Goal: Contribute content: Add original content to the website for others to see

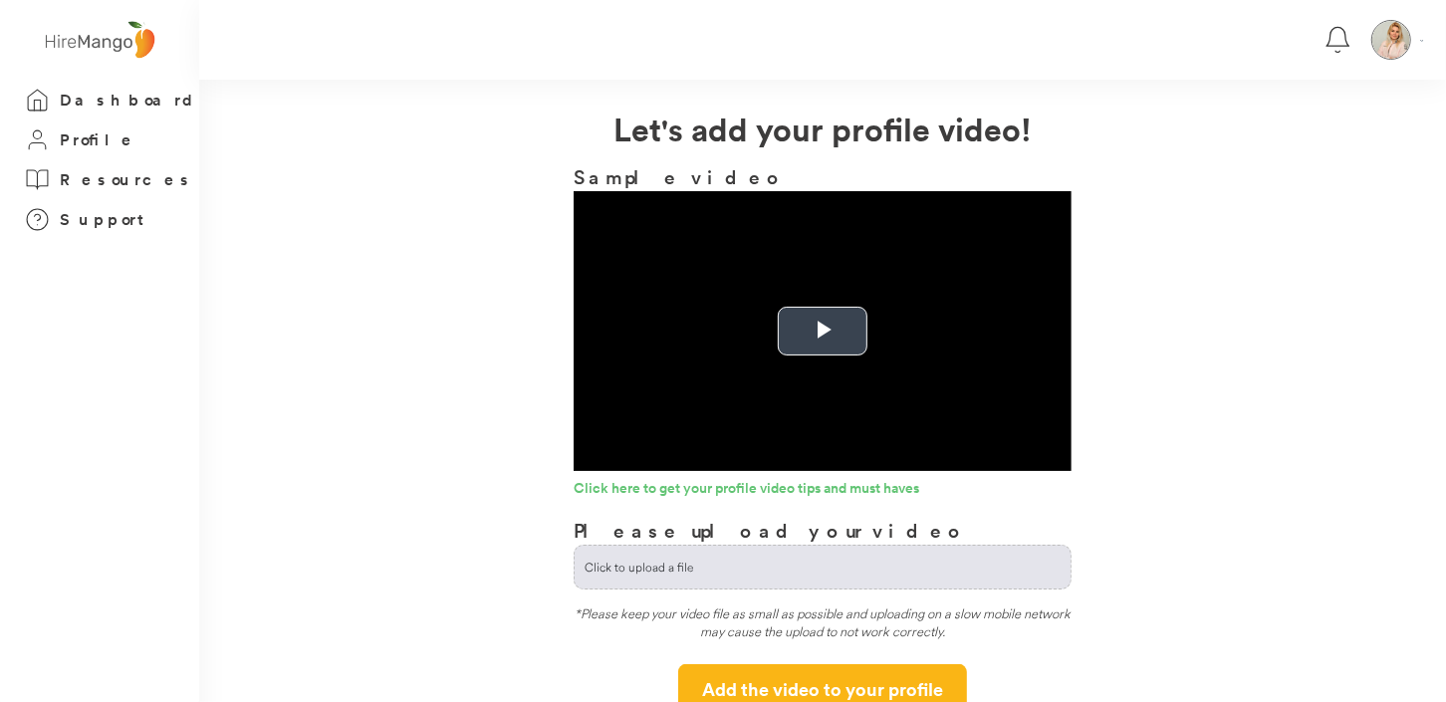
click at [823, 332] on span "Video Player" at bounding box center [823, 332] width 0 height 0
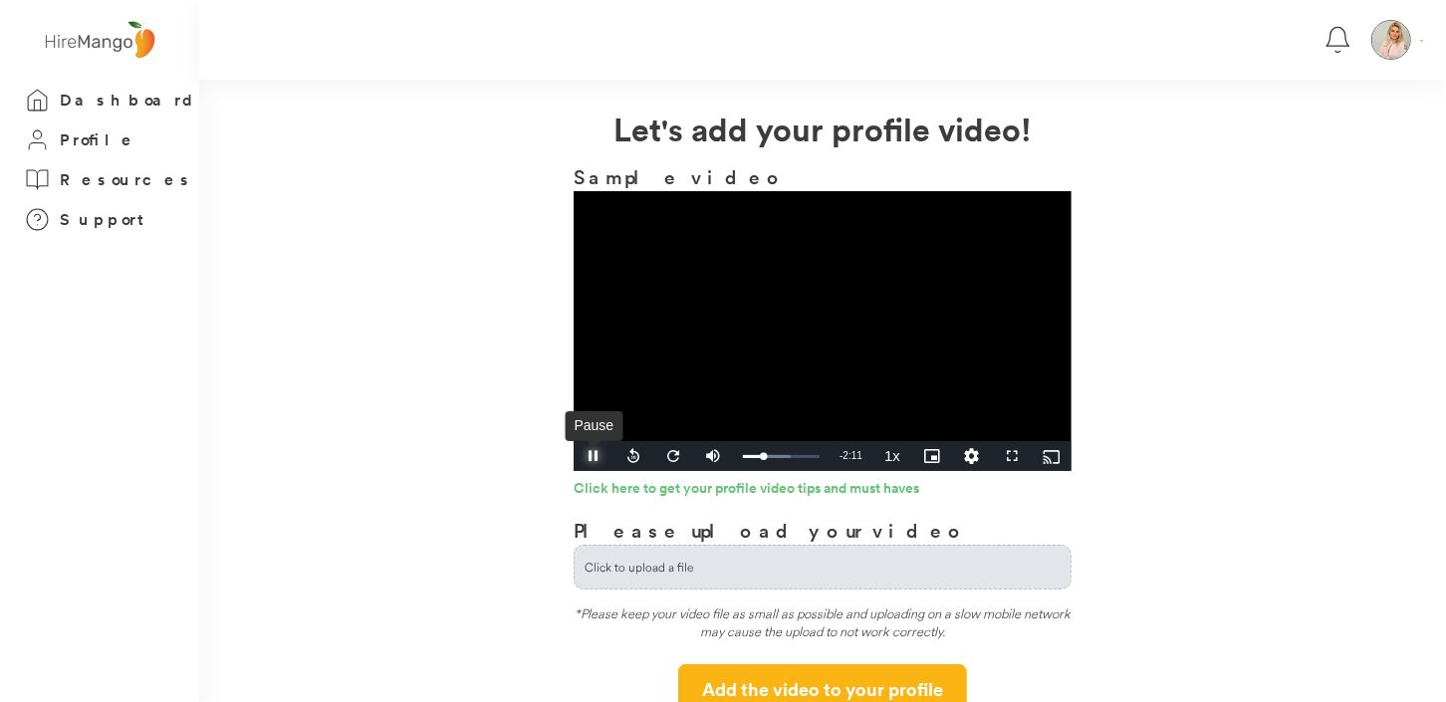
click at [595, 456] on span "Video Player" at bounding box center [594, 456] width 40 height 0
click at [756, 456] on div "49%" at bounding box center [757, 456] width 41 height 3
click at [583, 456] on span "Video Player" at bounding box center [594, 456] width 40 height 0
click at [751, 456] on div "Loaded : 0.00% 0:20 0:20" at bounding box center [781, 456] width 77 height 5
click at [720, 393] on video "Video Player" at bounding box center [823, 331] width 498 height 280
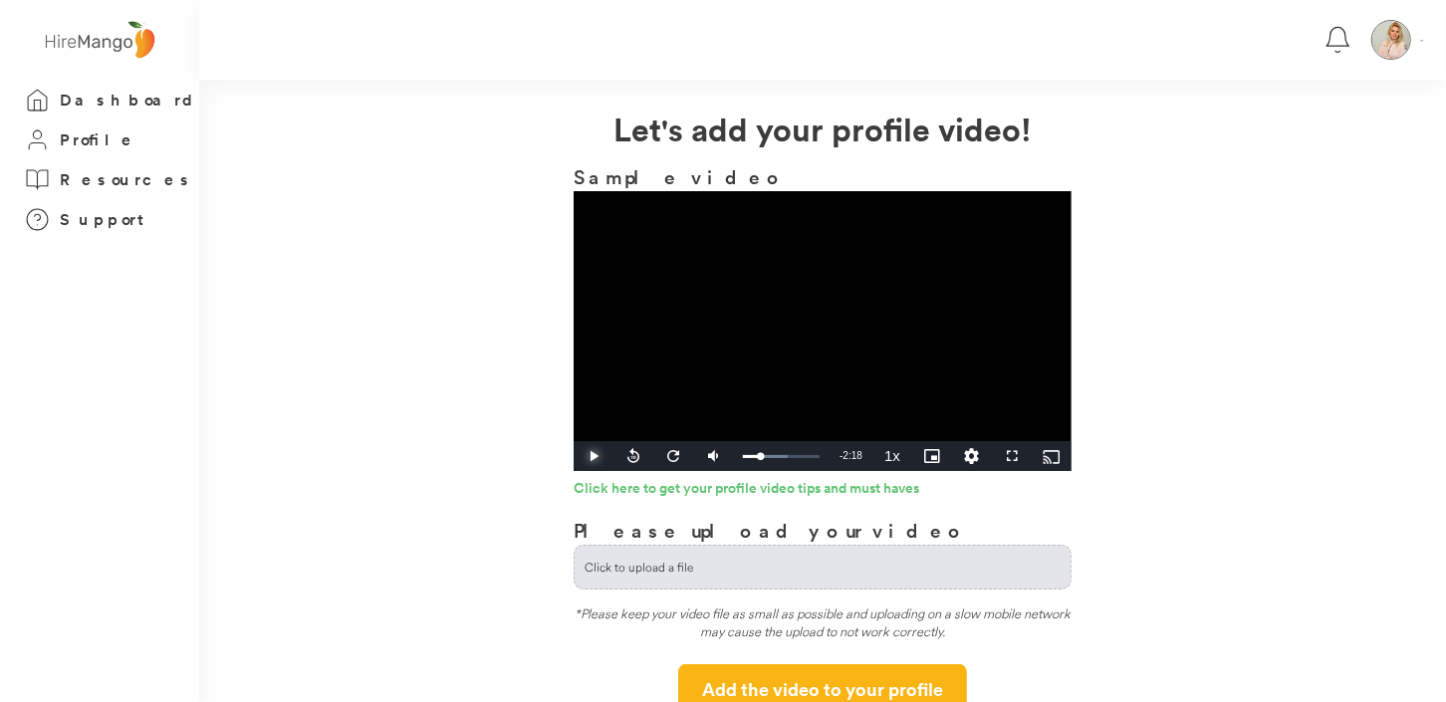
click at [596, 456] on span "Video Player" at bounding box center [594, 456] width 40 height 0
click at [593, 456] on span "Video Player" at bounding box center [594, 456] width 40 height 0
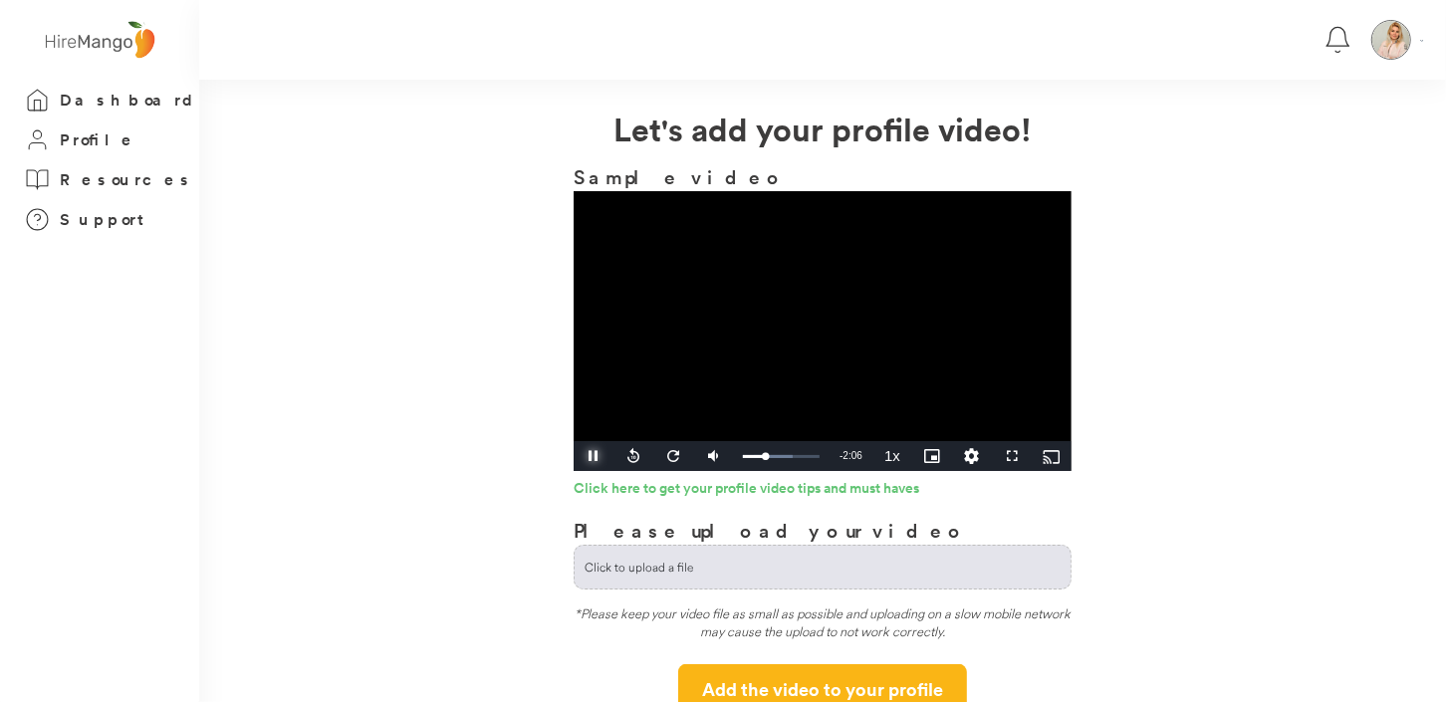
click at [589, 456] on span "Video Player" at bounding box center [594, 456] width 40 height 0
click at [593, 456] on span "Video Player" at bounding box center [594, 456] width 40 height 0
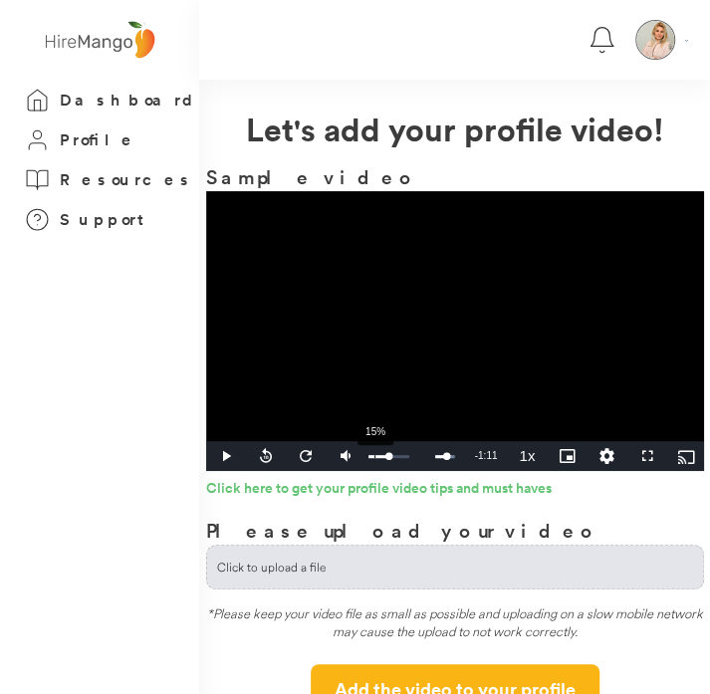
click at [375, 452] on div "15%" at bounding box center [390, 456] width 50 height 30
click at [222, 456] on span "Video Player" at bounding box center [226, 456] width 40 height 0
click at [380, 454] on div "Loaded : 95.21% 0:11 1:49" at bounding box center [414, 456] width 77 height 5
click at [227, 456] on span "Video Player" at bounding box center [226, 456] width 40 height 0
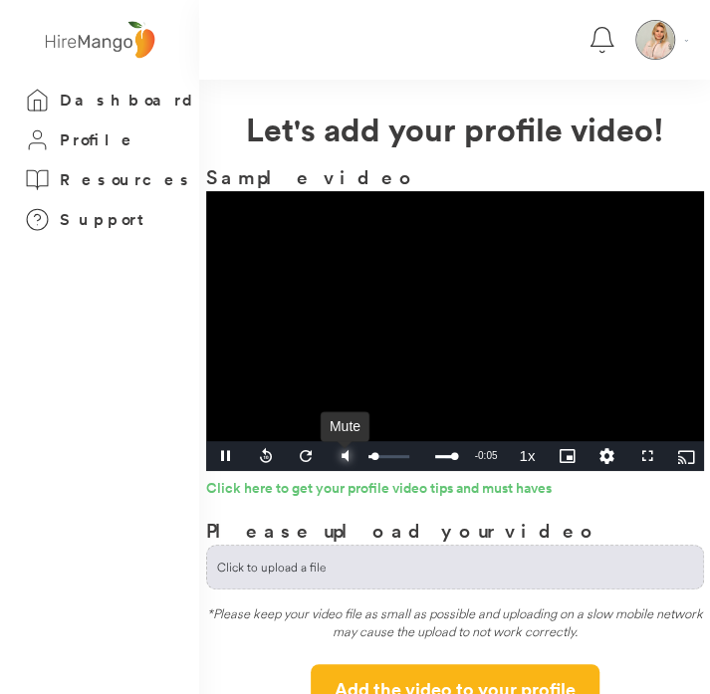
click at [348, 456] on span "Video Player" at bounding box center [346, 456] width 40 height 0
drag, startPoint x: 383, startPoint y: 453, endPoint x: 395, endPoint y: 457, distance: 13.5
click at [394, 457] on div "Volume Level" at bounding box center [382, 456] width 26 height 3
click at [436, 456] on div "2:19" at bounding box center [435, 456] width 1 height 5
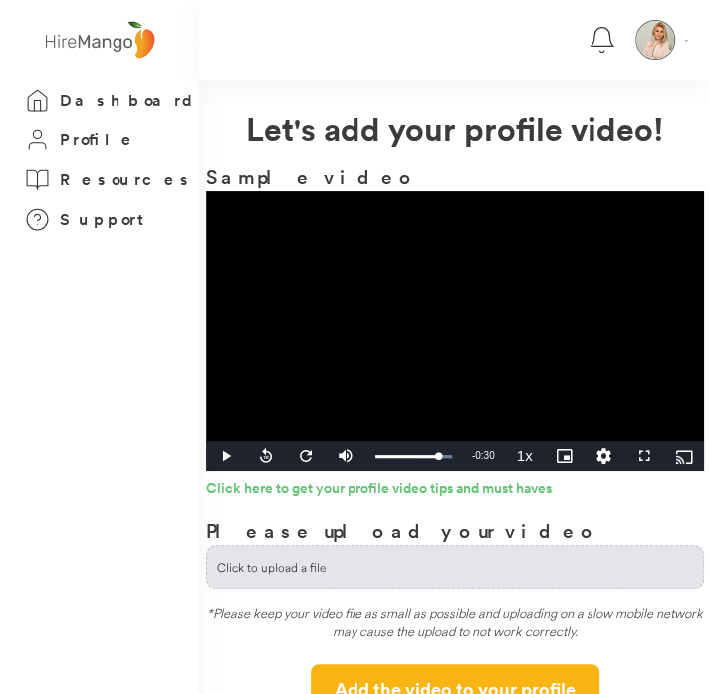
click at [423, 373] on video "Video Player" at bounding box center [455, 331] width 498 height 280
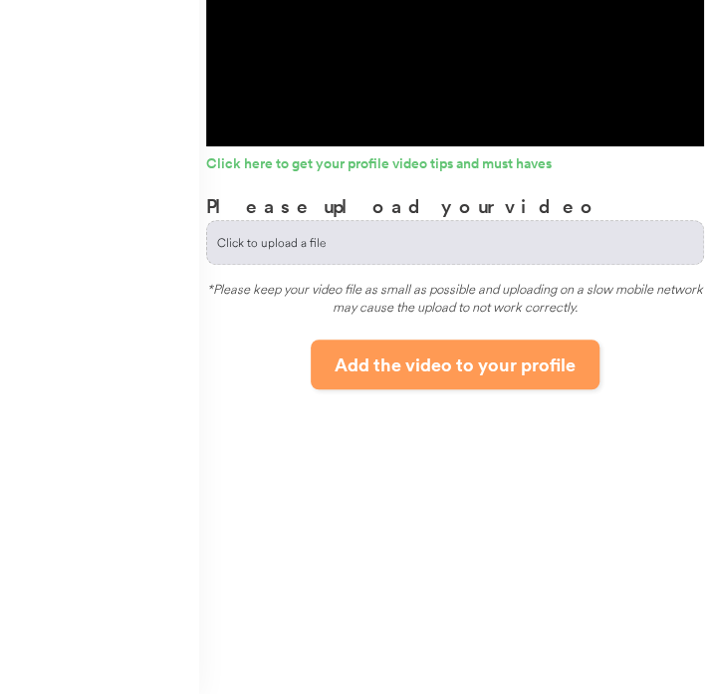
scroll to position [225, 0]
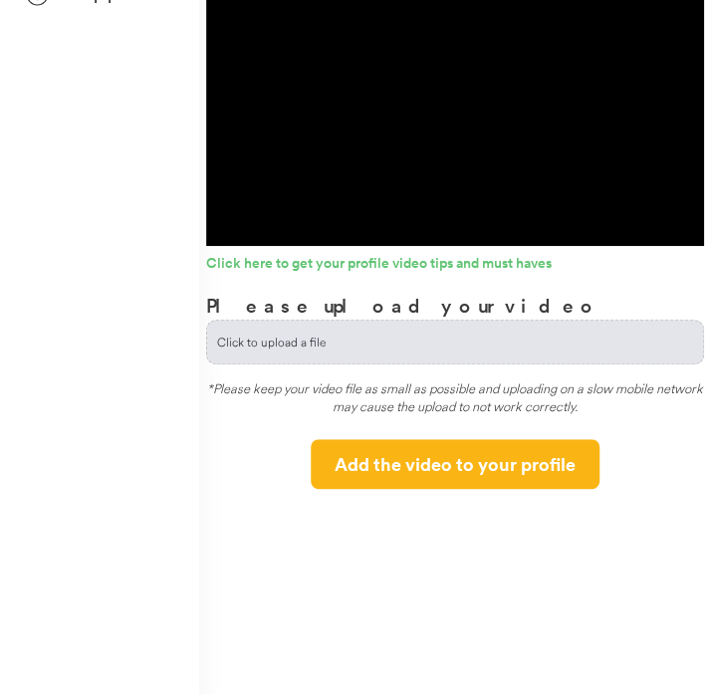
click at [326, 340] on input "file" at bounding box center [455, 342] width 496 height 43
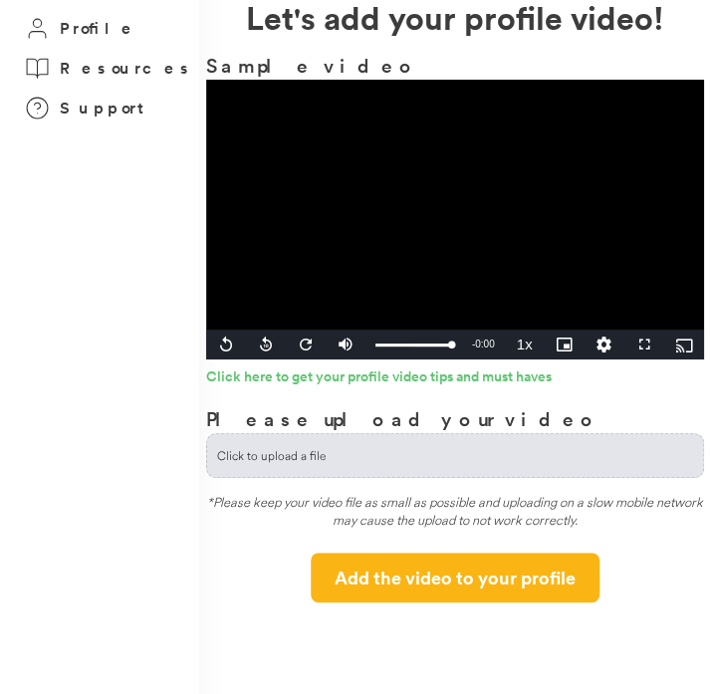
scroll to position [26, 0]
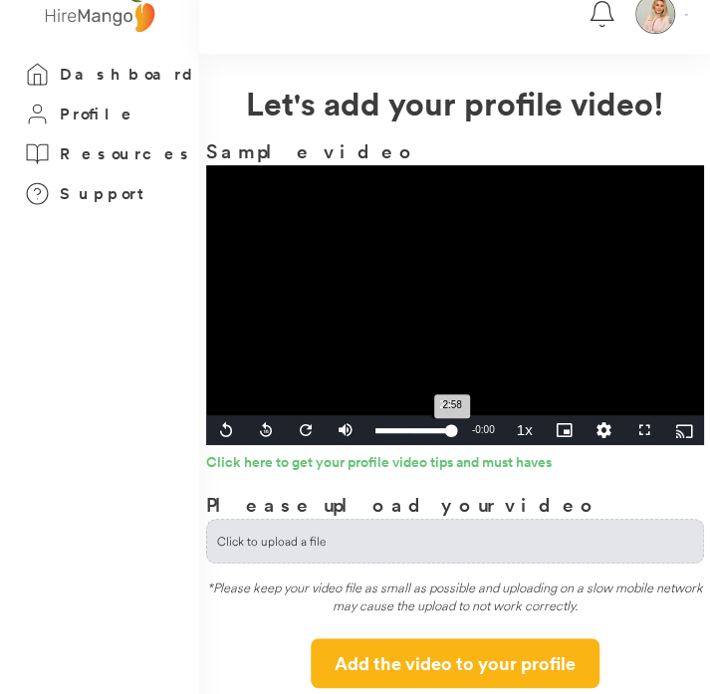
click at [442, 428] on div "Loaded : 100.00% 2:49 2:58" at bounding box center [414, 430] width 77 height 5
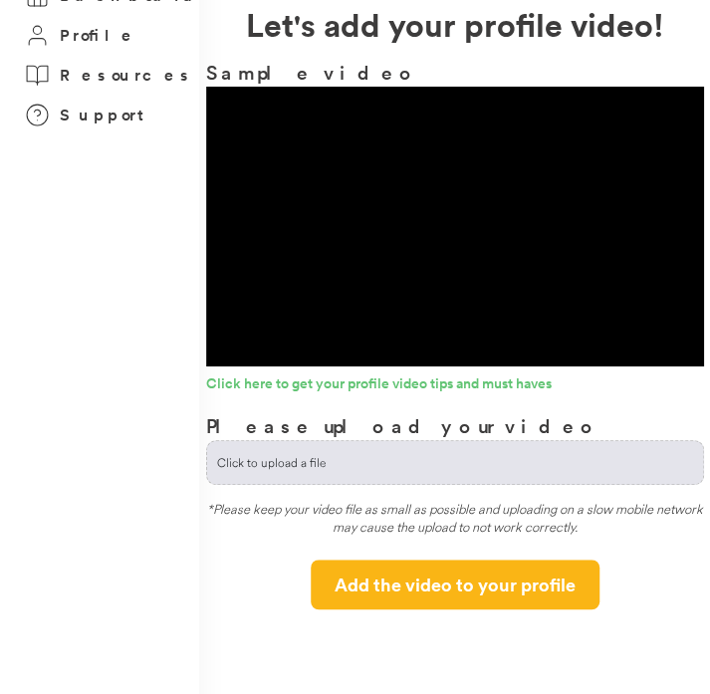
scroll to position [198, 0]
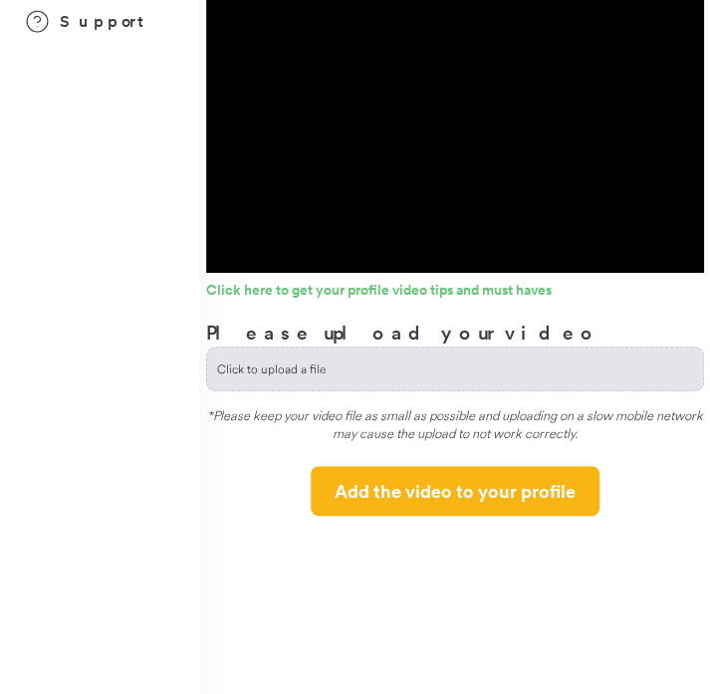
click at [266, 359] on input "file" at bounding box center [455, 369] width 496 height 43
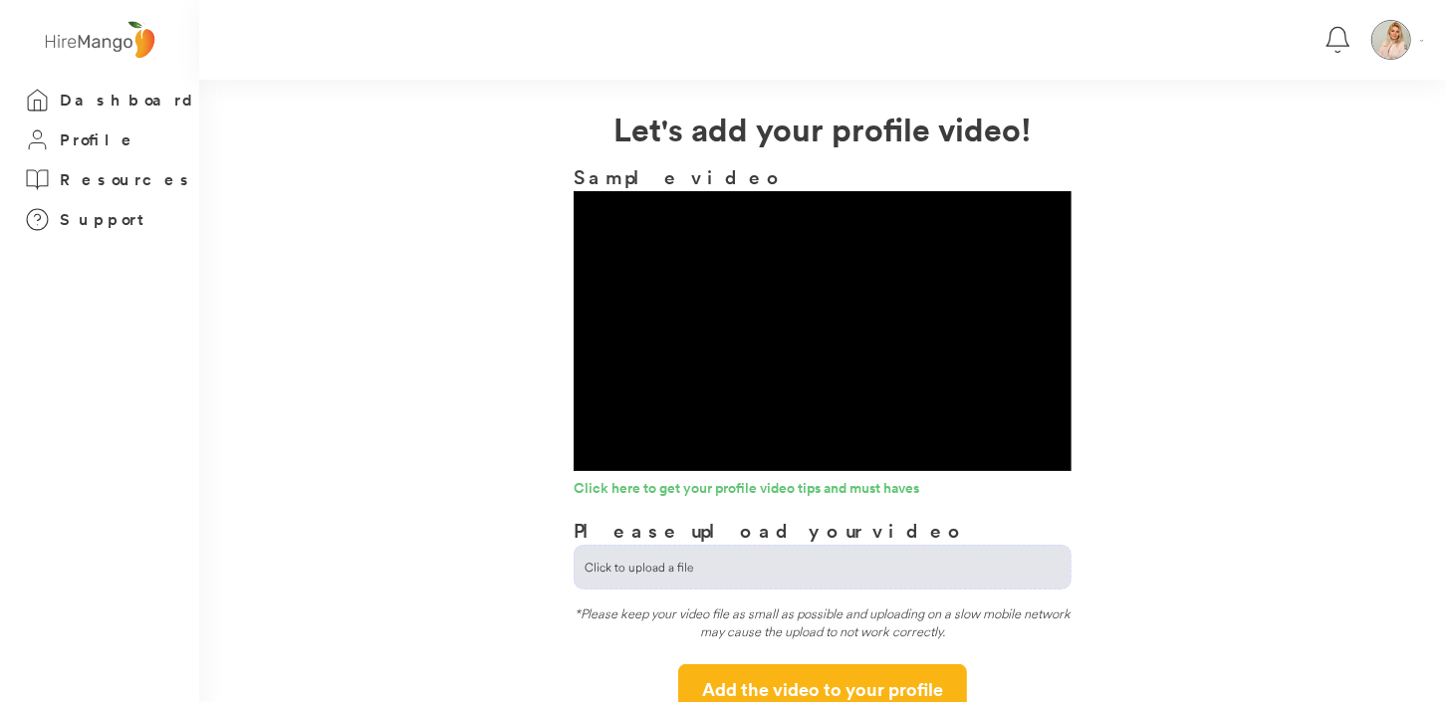
scroll to position [99, 0]
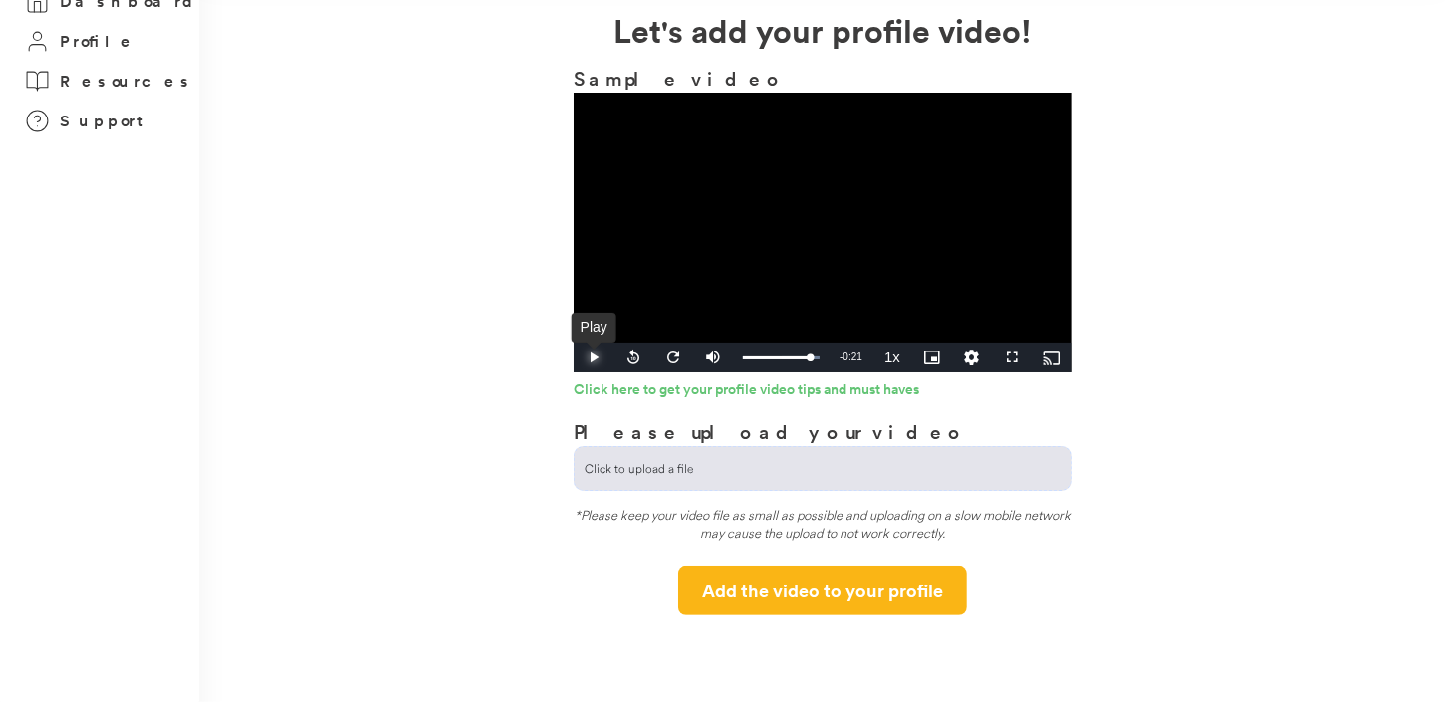
click at [602, 358] on span "Video Player" at bounding box center [594, 358] width 40 height 0
click at [808, 356] on div "2:30" at bounding box center [808, 358] width 1 height 5
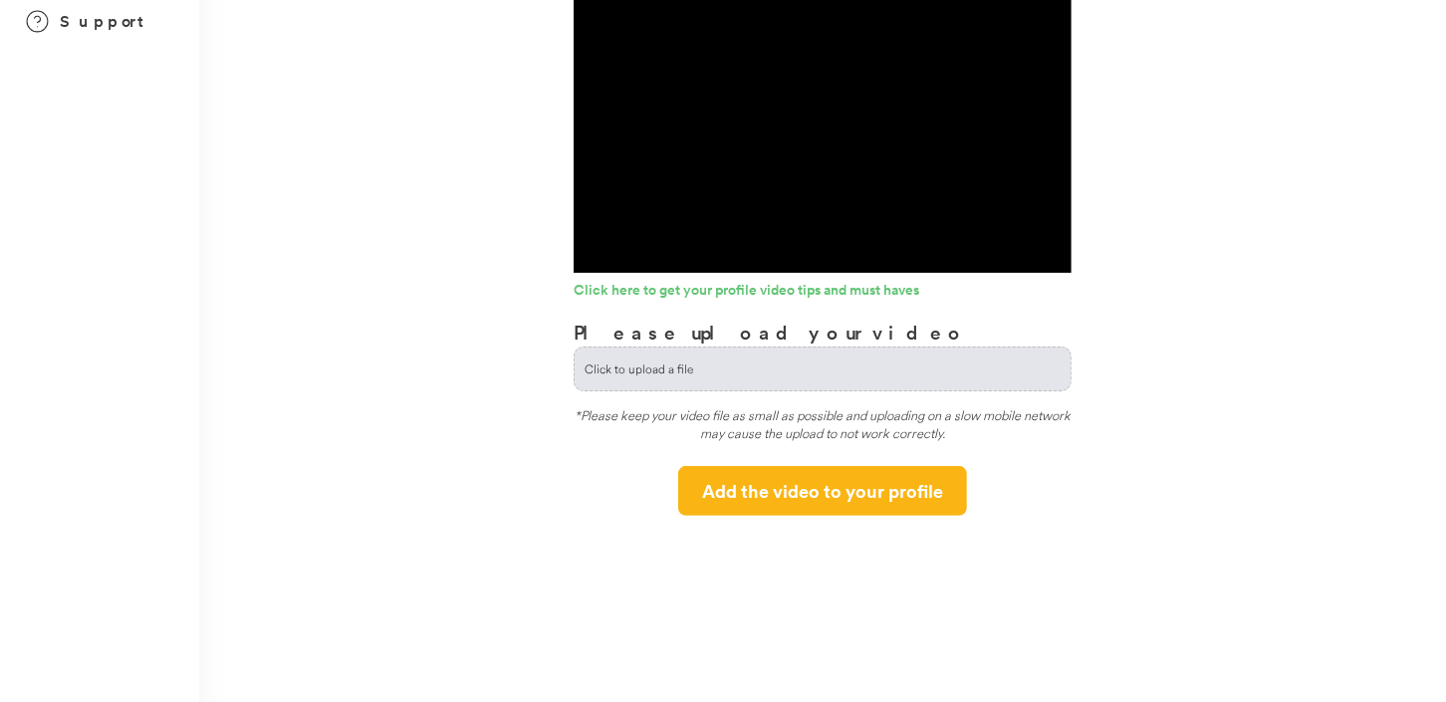
scroll to position [0, 0]
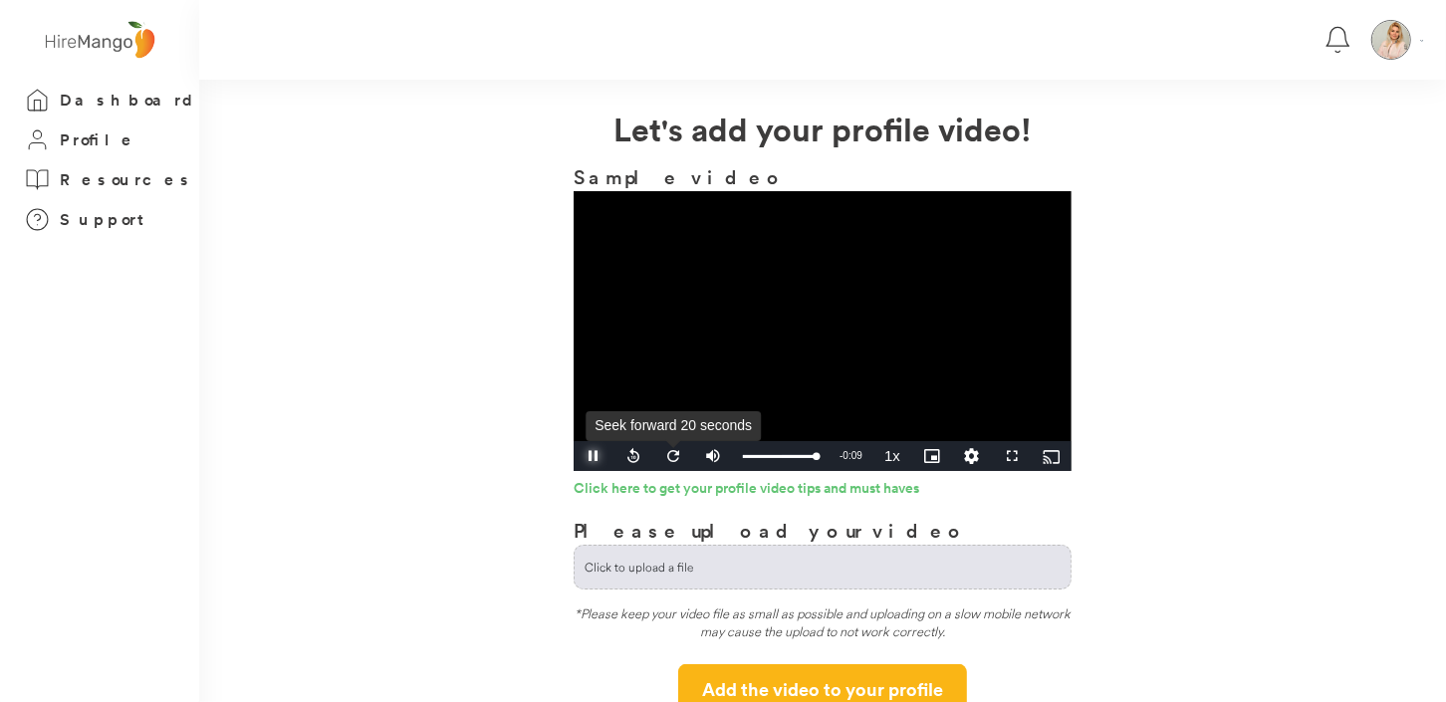
click at [590, 456] on span "Video Player" at bounding box center [594, 456] width 40 height 0
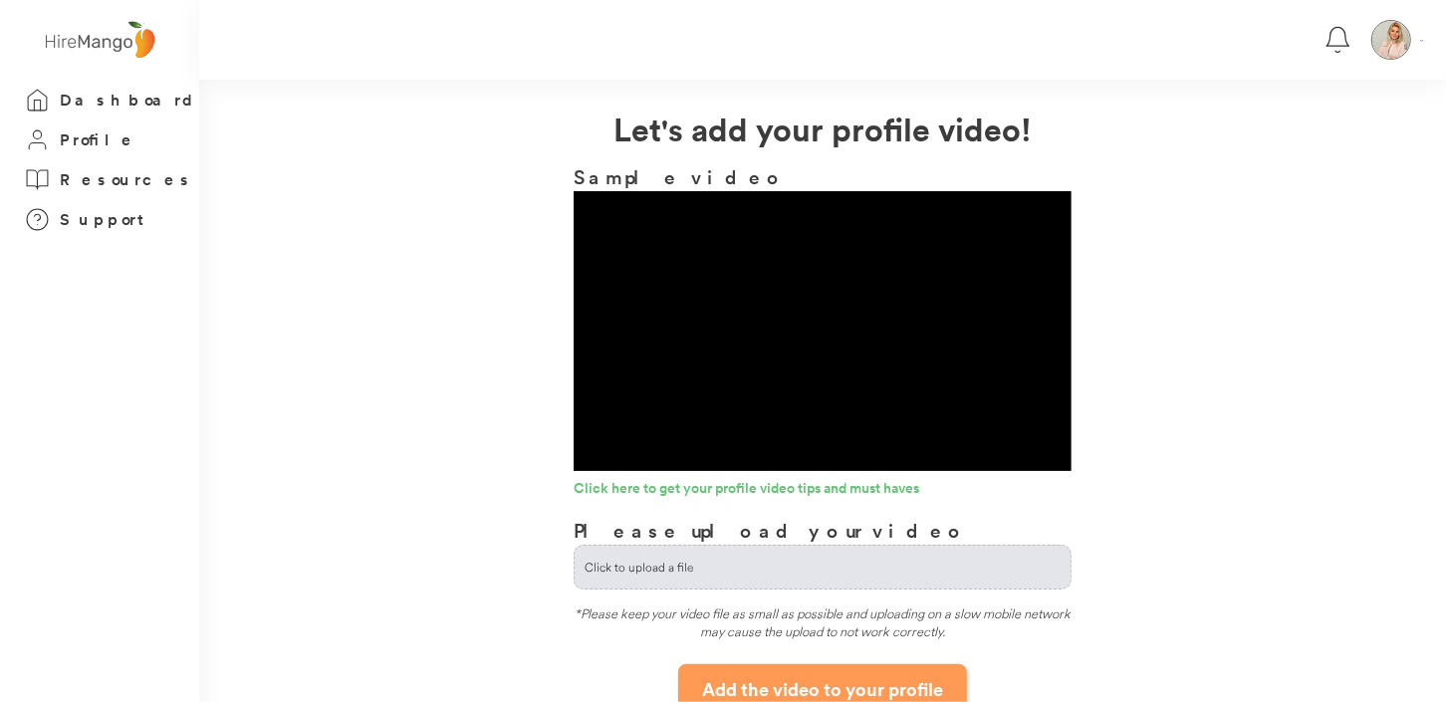
scroll to position [99, 0]
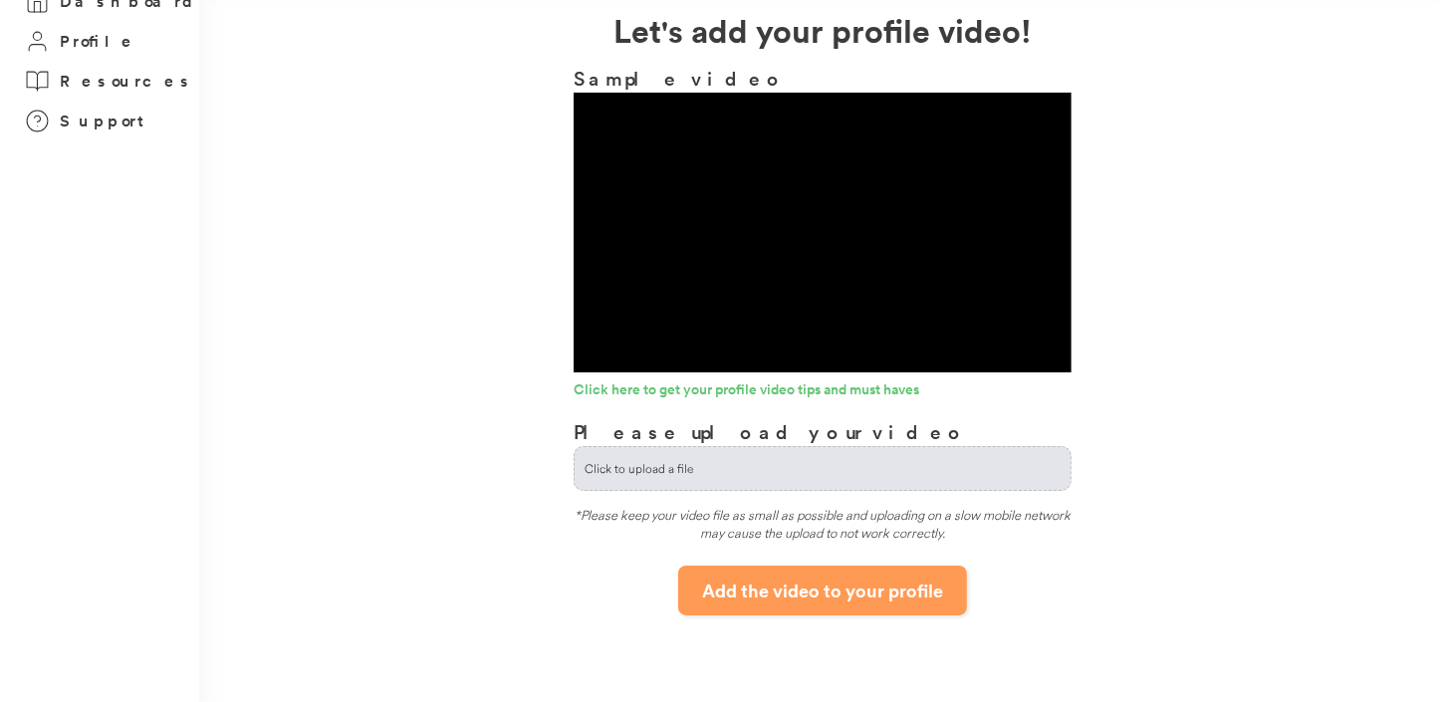
click at [751, 592] on button "Add the video to your profile" at bounding box center [822, 591] width 289 height 50
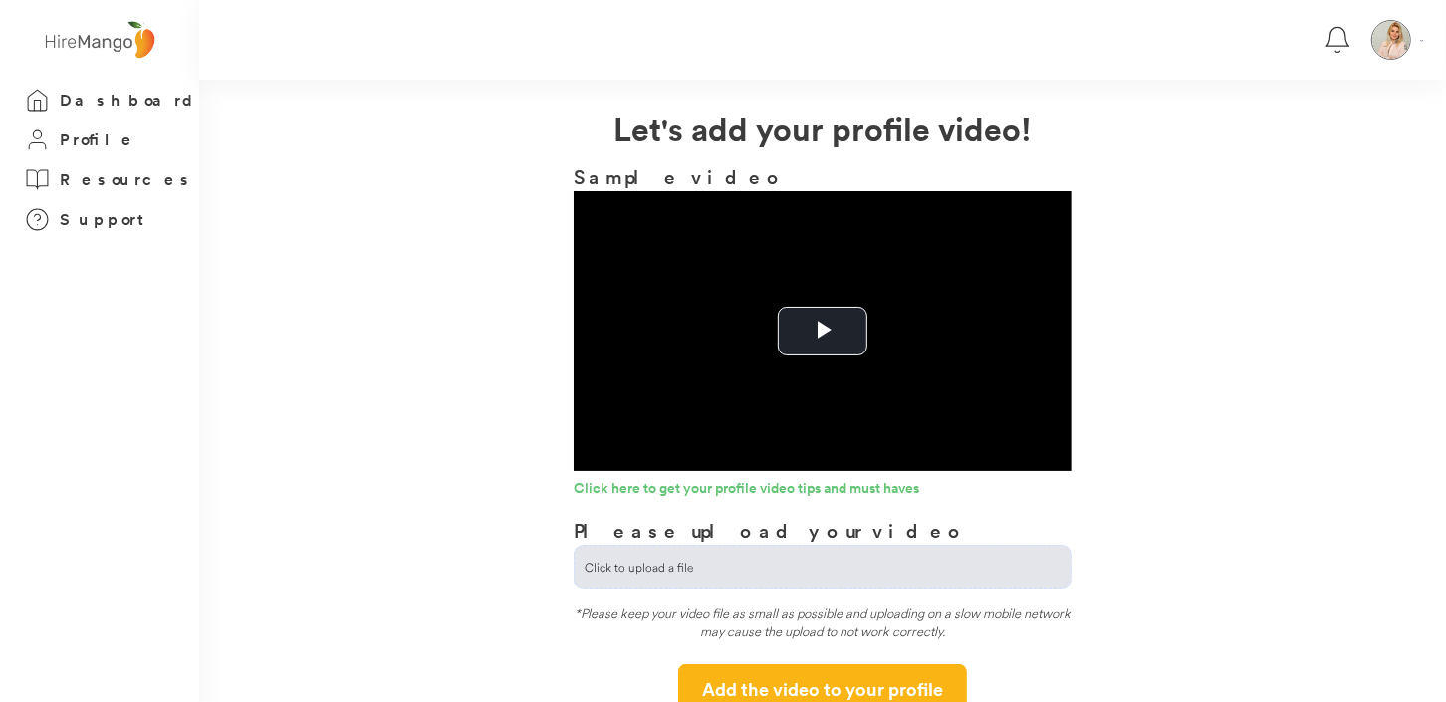
click at [655, 569] on input "file" at bounding box center [823, 567] width 496 height 43
type input "**********"
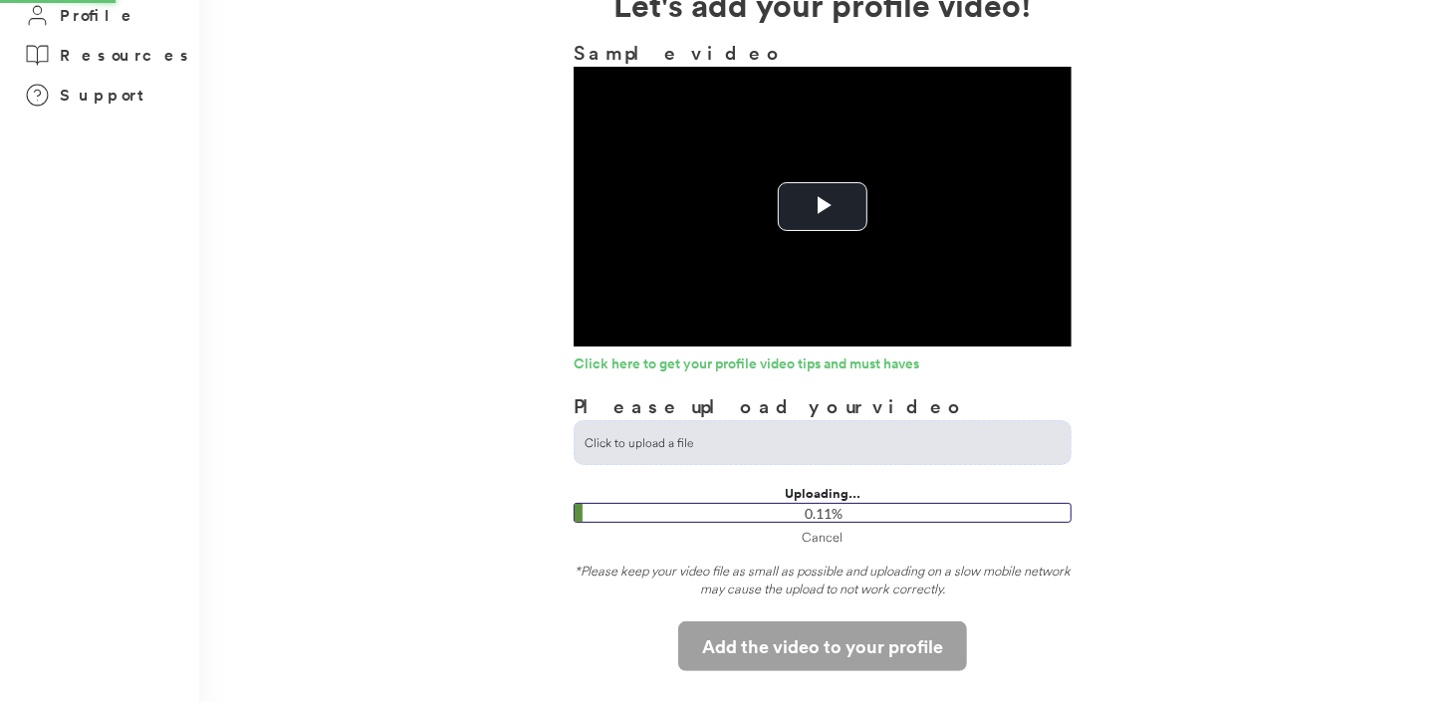
scroll to position [198, 0]
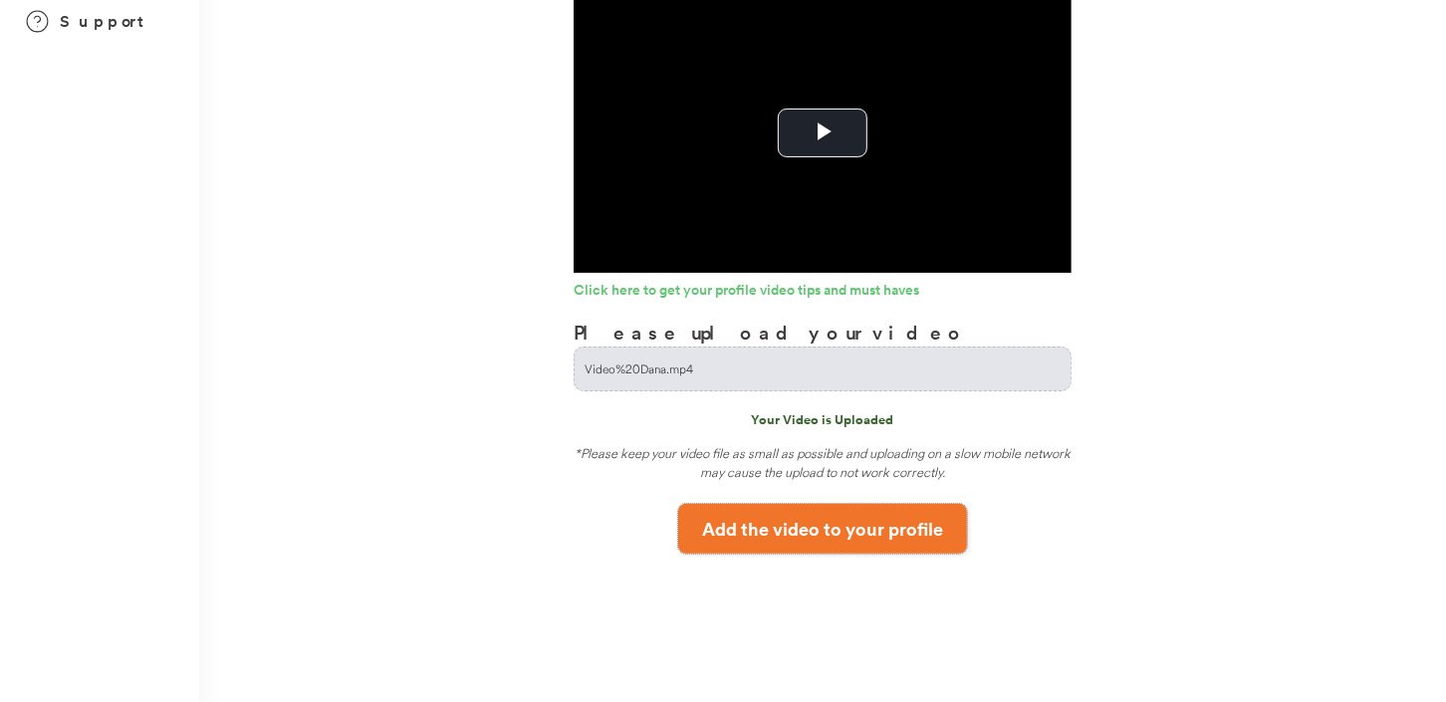
click at [870, 541] on button "Add the video to your profile" at bounding box center [822, 529] width 289 height 50
